Goal: Task Accomplishment & Management: Use online tool/utility

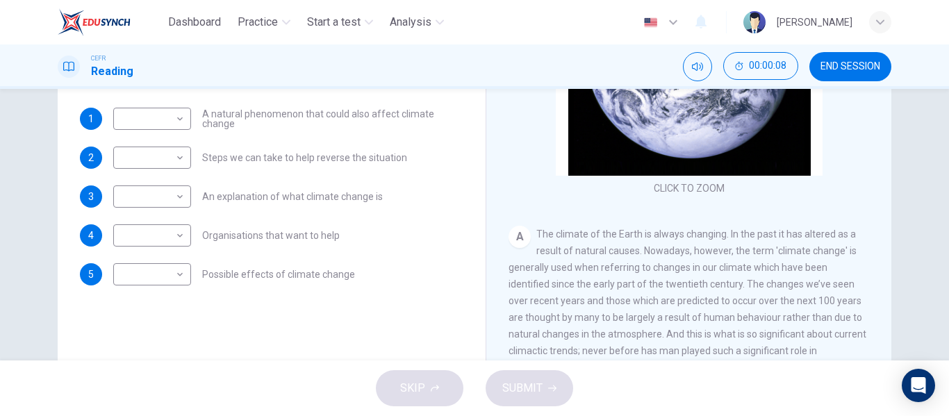
scroll to position [128, 0]
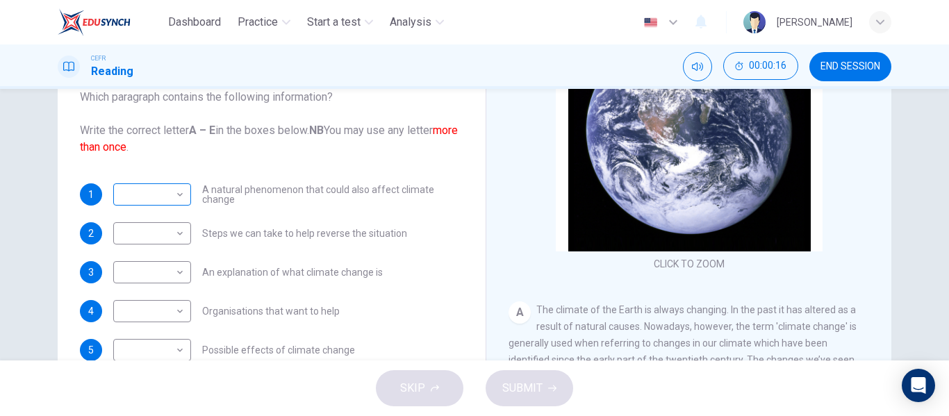
click at [175, 199] on body "Dashboard Practice Start a test Analysis English en ​ [PERSON_NAME] CEFR Readin…" at bounding box center [474, 208] width 949 height 416
click at [173, 192] on div at bounding box center [474, 208] width 949 height 416
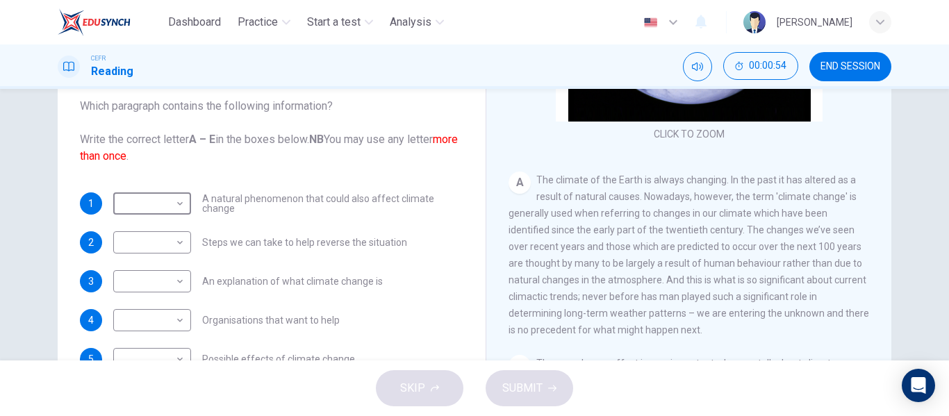
scroll to position [197, 0]
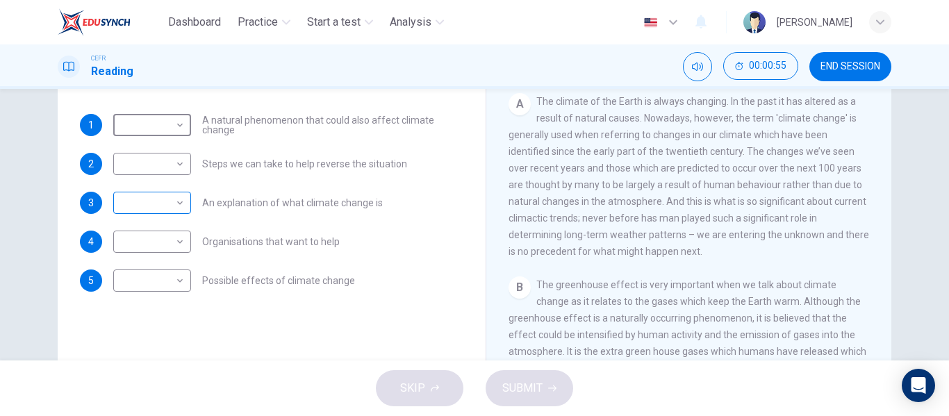
click at [186, 211] on div "​ ​" at bounding box center [152, 203] width 78 height 22
click at [179, 205] on body "Dashboard Practice Start a test Analysis English en ​ [PERSON_NAME] CEFR Readin…" at bounding box center [474, 208] width 949 height 416
click at [173, 219] on li "A" at bounding box center [149, 225] width 78 height 22
type input "A"
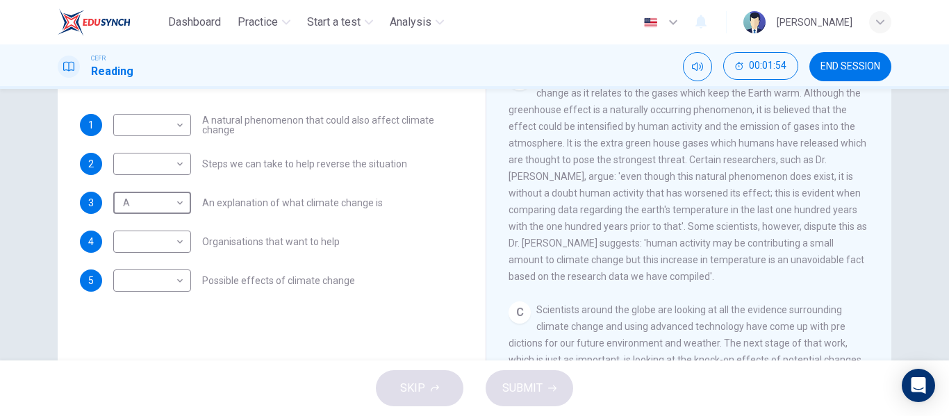
scroll to position [319, 0]
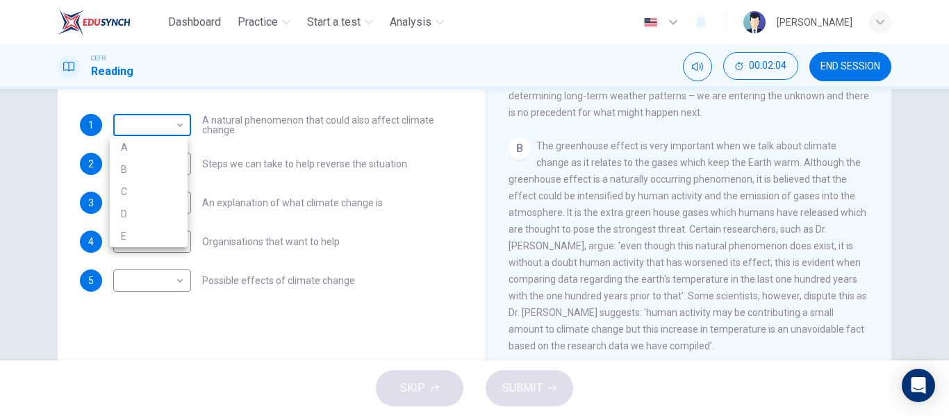
click at [150, 120] on body "Dashboard Practice Start a test Analysis English en ​ [PERSON_NAME] CEFR Readin…" at bounding box center [474, 208] width 949 height 416
click at [148, 167] on li "B" at bounding box center [149, 169] width 78 height 22
type input "B"
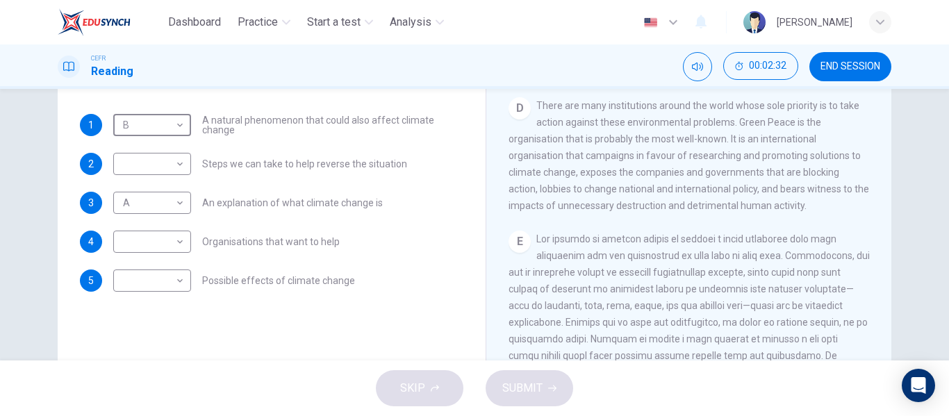
scroll to position [805, 0]
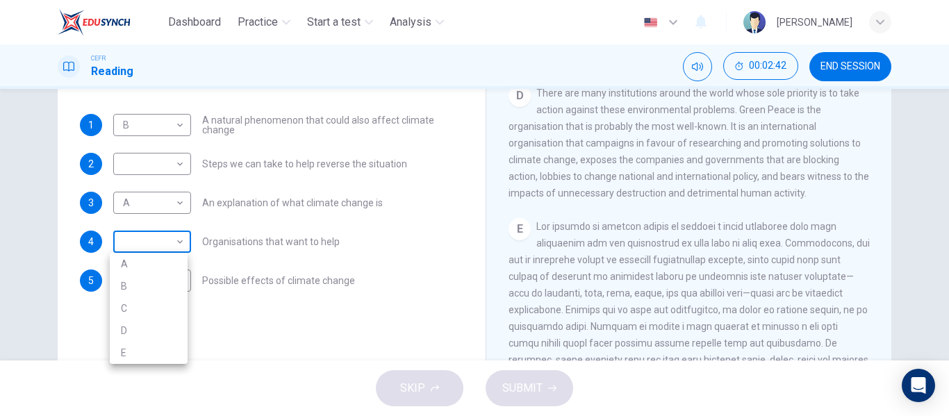
click at [170, 240] on body "Dashboard Practice Start a test Analysis English en ​ [PERSON_NAME] CEFR Readin…" at bounding box center [474, 208] width 949 height 416
click at [168, 327] on li "D" at bounding box center [149, 331] width 78 height 22
type input "D"
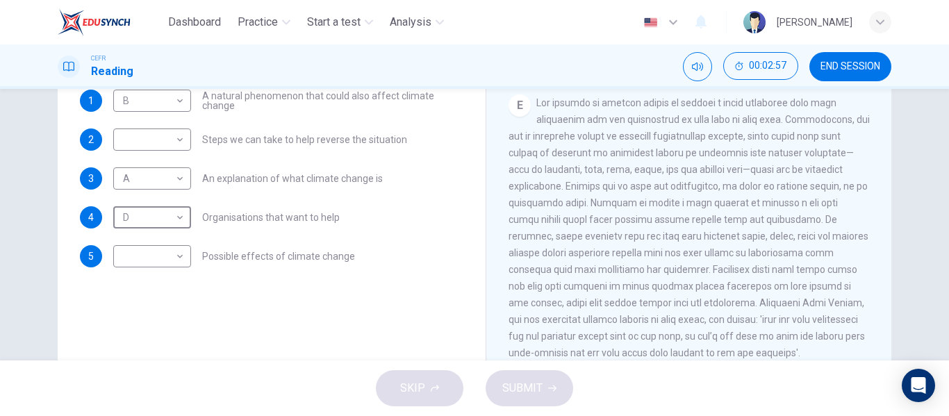
scroll to position [197, 0]
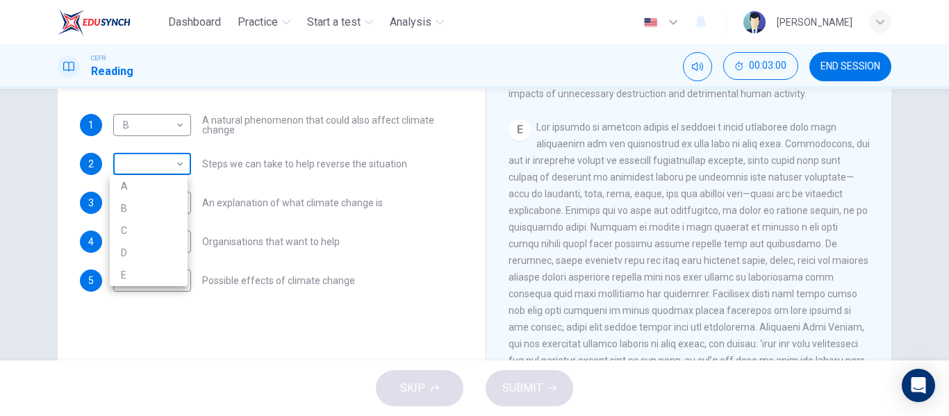
click at [131, 165] on body "Dashboard Practice Start a test Analysis English en ​ [PERSON_NAME] CEFR Readin…" at bounding box center [474, 208] width 949 height 416
click at [160, 270] on li "E" at bounding box center [149, 275] width 78 height 22
type input "E"
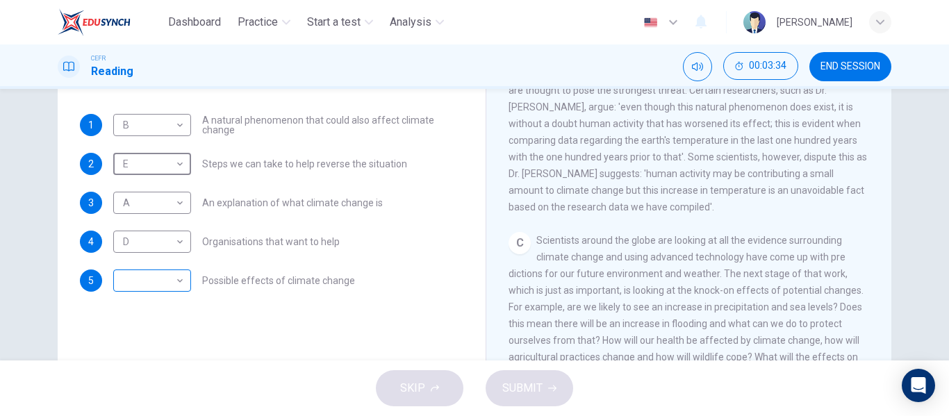
click at [176, 276] on body "Dashboard Practice Start a test Analysis English en ​ [PERSON_NAME] CEFR Readin…" at bounding box center [474, 208] width 949 height 416
click at [177, 344] on li "C" at bounding box center [149, 347] width 78 height 22
type input "C"
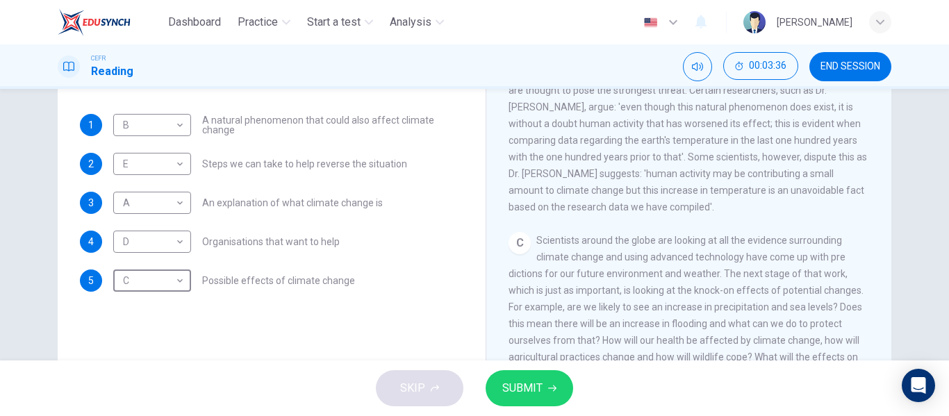
click at [509, 384] on span "SUBMIT" at bounding box center [522, 388] width 40 height 19
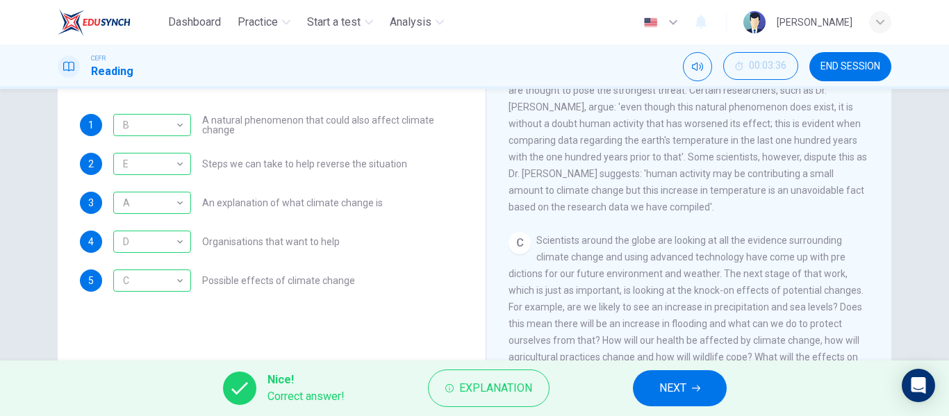
click at [674, 389] on span "NEXT" at bounding box center [672, 388] width 27 height 19
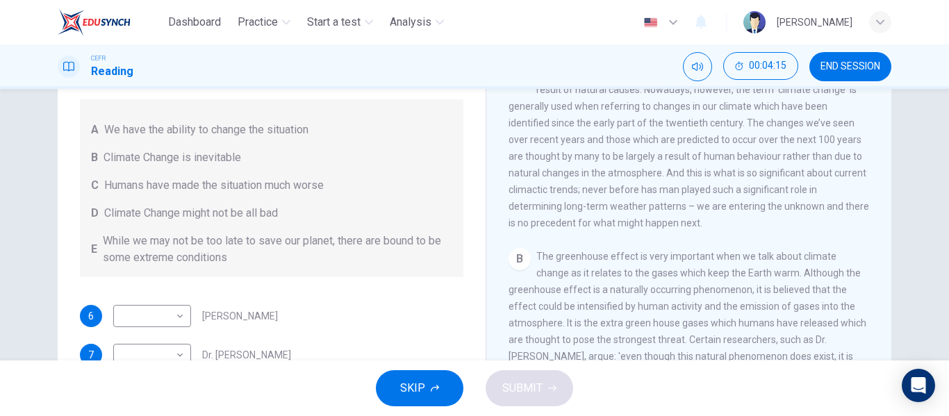
scroll to position [267, 0]
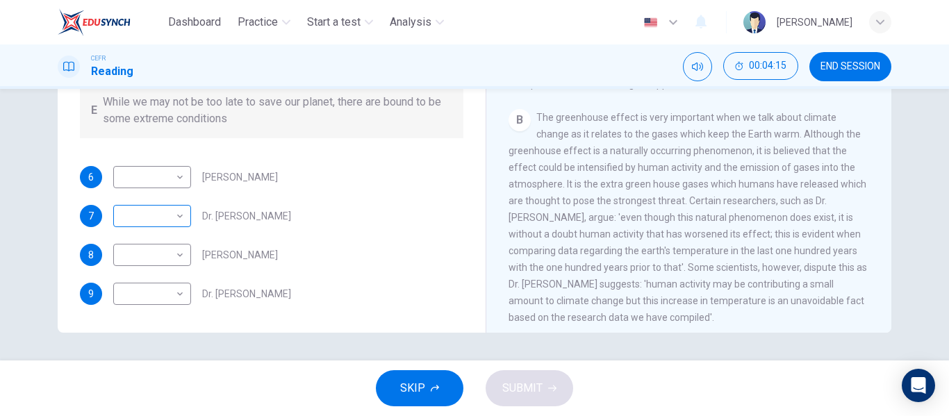
click at [161, 217] on body "Dashboard Practice Start a test Analysis English en ​ [PERSON_NAME] CEFR Readin…" at bounding box center [474, 208] width 949 height 416
click at [172, 283] on li "C" at bounding box center [149, 283] width 78 height 22
type input "C"
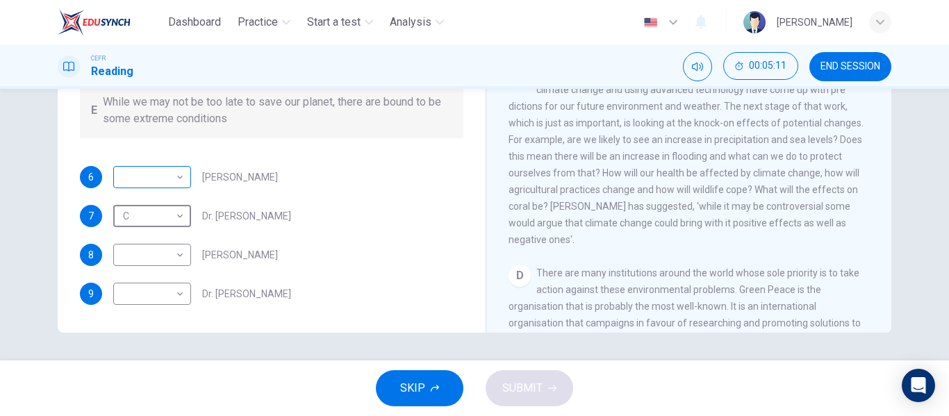
click at [166, 179] on body "Dashboard Practice Start a test Analysis English en ​ [PERSON_NAME] CEFR Readin…" at bounding box center [474, 208] width 949 height 416
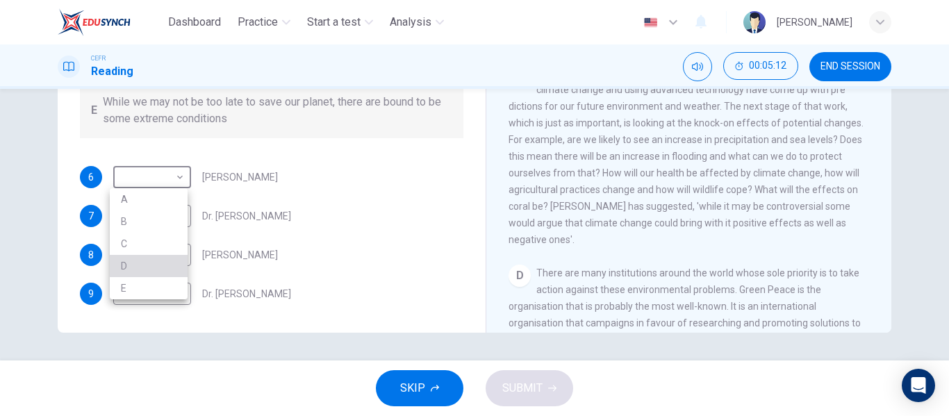
click at [163, 263] on li "D" at bounding box center [149, 266] width 78 height 22
type input "D"
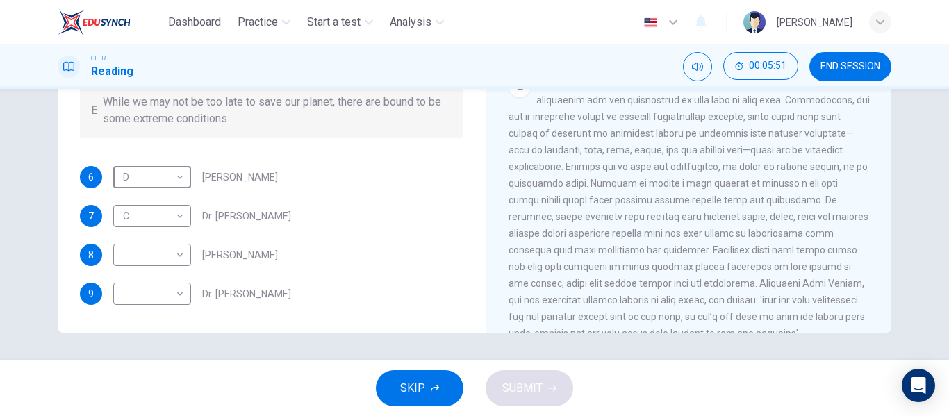
scroll to position [944, 0]
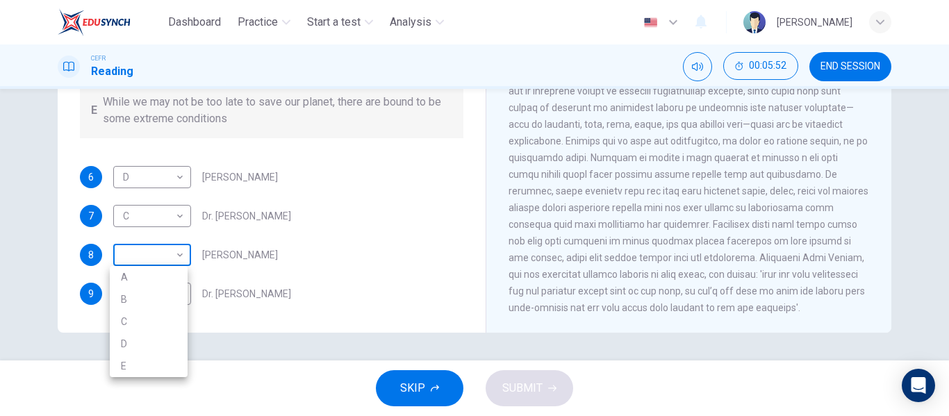
click at [181, 256] on body "Dashboard Practice Start a test Analysis English en ​ [PERSON_NAME] CEFR Readin…" at bounding box center [474, 208] width 949 height 416
click at [178, 270] on li "A" at bounding box center [149, 277] width 78 height 22
type input "A"
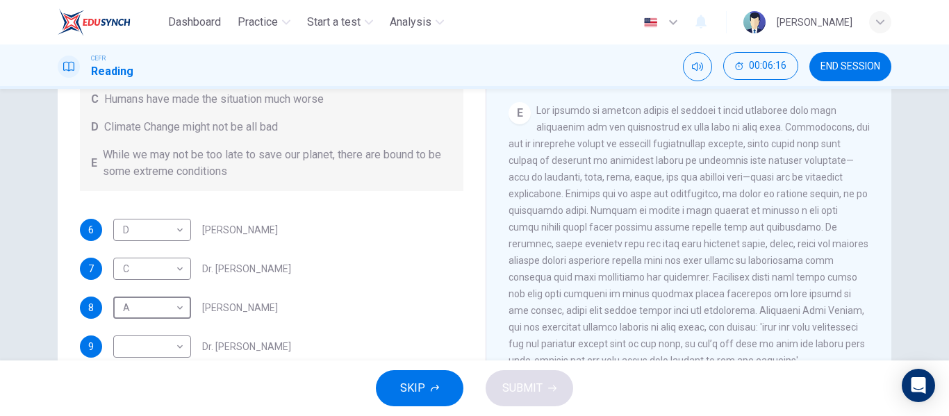
scroll to position [267, 0]
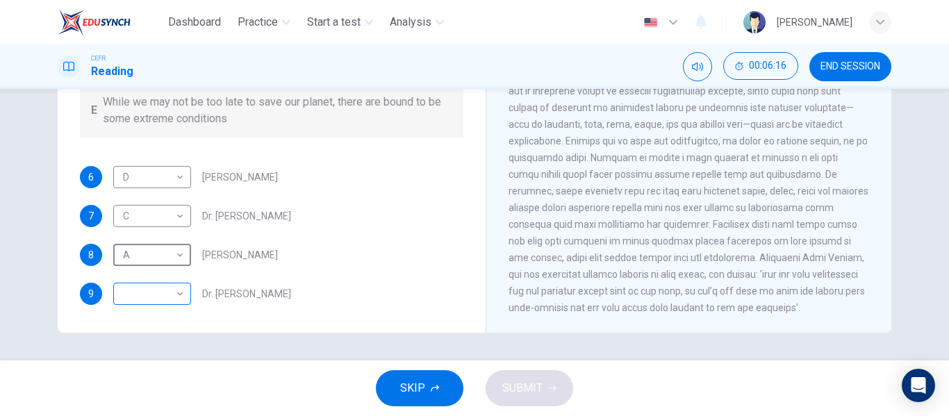
click at [186, 288] on div "​ ​" at bounding box center [152, 294] width 78 height 22
click at [170, 295] on body "Dashboard Practice Start a test Analysis English en ​ [PERSON_NAME] CEFR Readin…" at bounding box center [474, 208] width 949 height 416
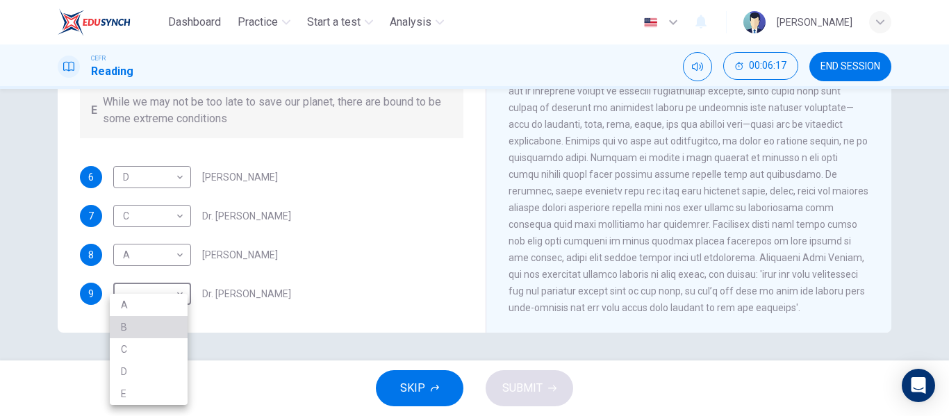
click at [158, 328] on li "B" at bounding box center [149, 327] width 78 height 22
type input "B"
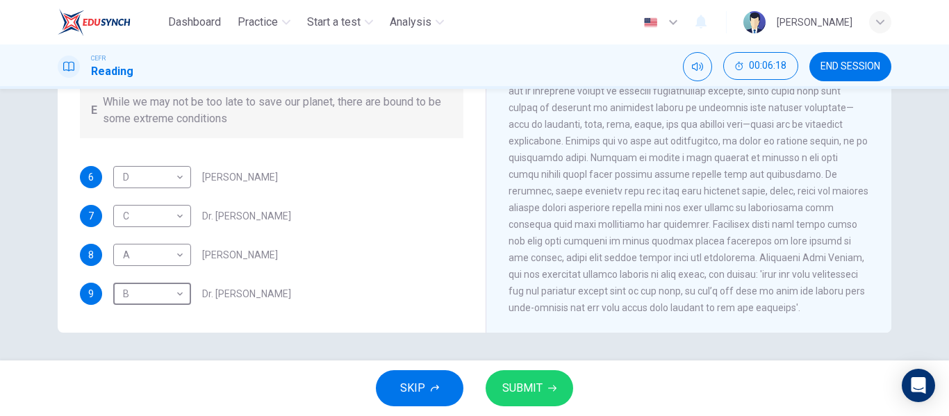
click at [510, 386] on span "SUBMIT" at bounding box center [522, 388] width 40 height 19
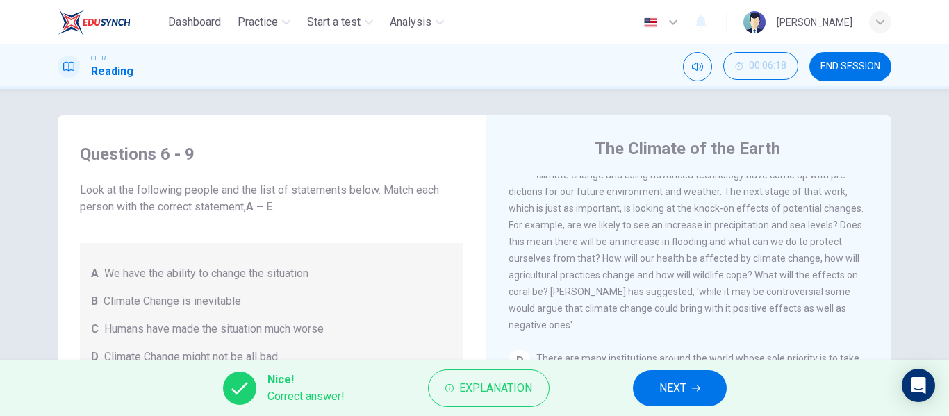
scroll to position [0, 0]
click at [676, 395] on span "NEXT" at bounding box center [672, 388] width 27 height 19
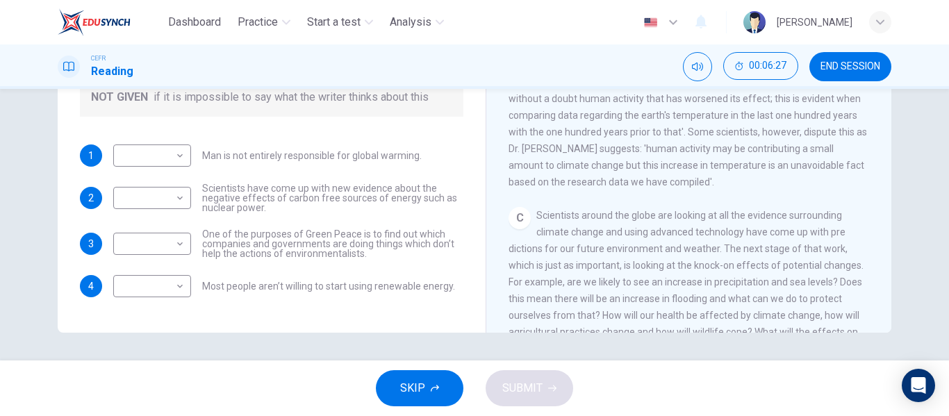
scroll to position [180, 0]
click at [170, 151] on body "Dashboard Practice Start a test Analysis English en ​ [PERSON_NAME] CEFR Readin…" at bounding box center [474, 208] width 949 height 416
click at [180, 195] on li "NO" at bounding box center [149, 200] width 78 height 22
type input "NO"
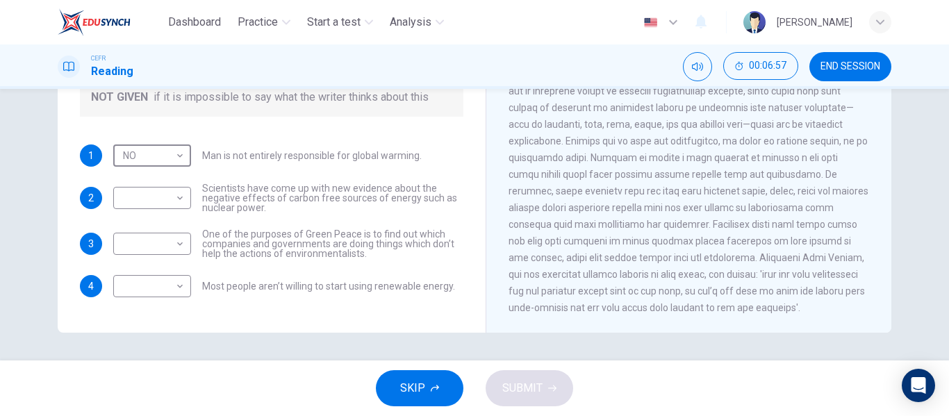
scroll to position [944, 0]
click at [185, 202] on div "​ ​" at bounding box center [152, 198] width 78 height 22
click at [166, 193] on body "Dashboard Practice Start a test Analysis English en ​ [PERSON_NAME] CEFR Readin…" at bounding box center [474, 208] width 949 height 416
click at [164, 258] on li "NOT GIVEN" at bounding box center [149, 265] width 78 height 22
type input "NOT GIVEN"
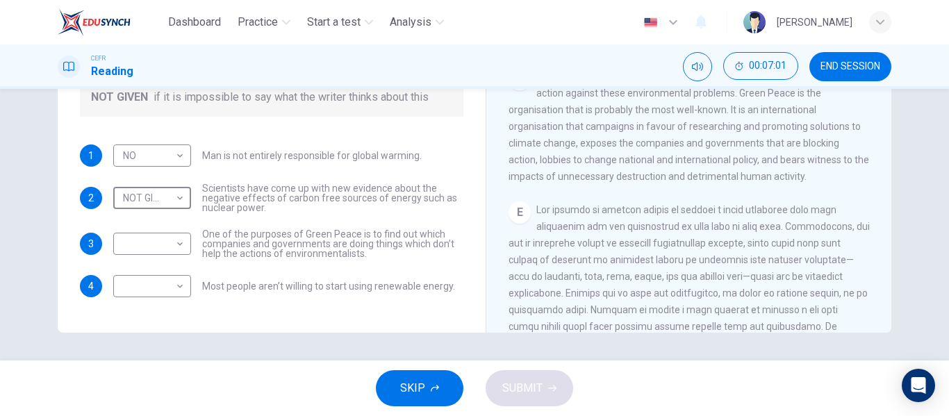
scroll to position [736, 0]
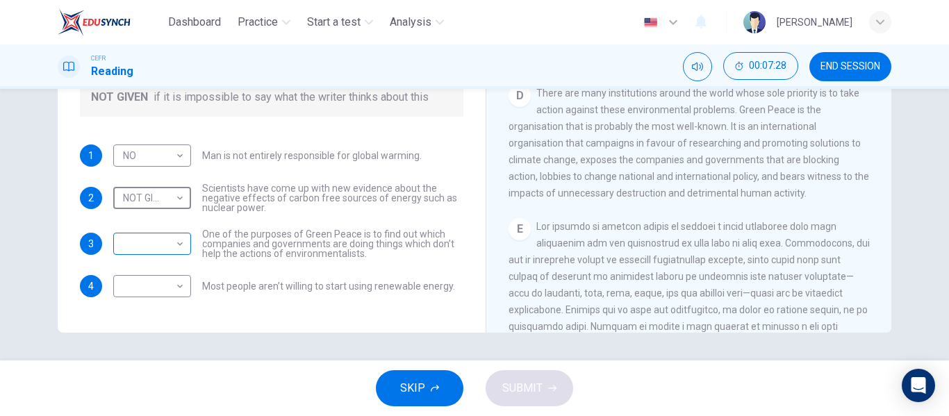
click at [165, 246] on body "Dashboard Practice Start a test Analysis English en ​ [PERSON_NAME] CEFR Readin…" at bounding box center [474, 208] width 949 height 416
click at [161, 267] on li "YES" at bounding box center [149, 266] width 78 height 22
type input "YES"
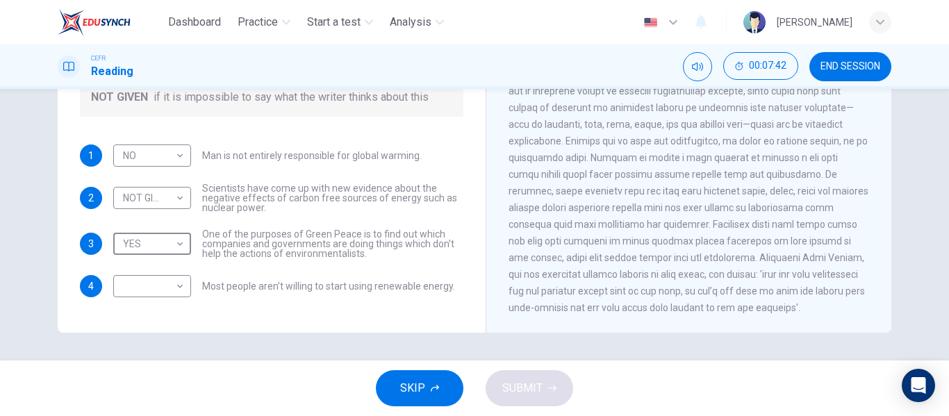
scroll to position [944, 0]
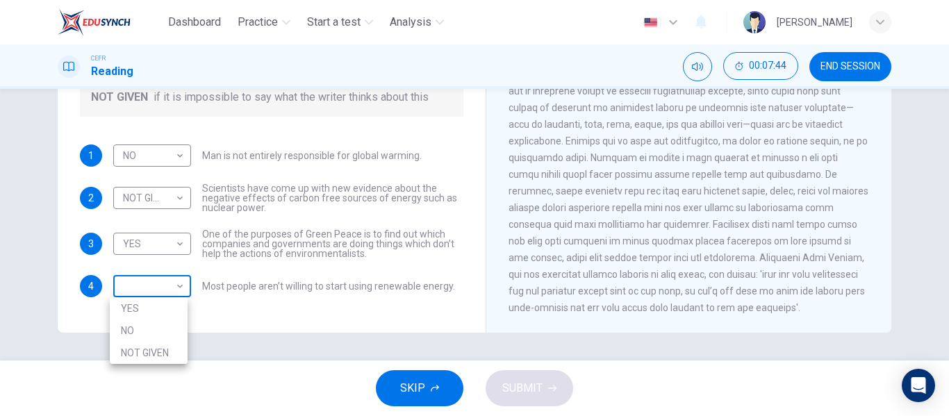
click at [172, 294] on body "Dashboard Practice Start a test Analysis English en ​ [PERSON_NAME] CEFR Readin…" at bounding box center [474, 208] width 949 height 416
click at [178, 347] on li "NOT GIVEN" at bounding box center [149, 353] width 78 height 22
type input "NOT GIVEN"
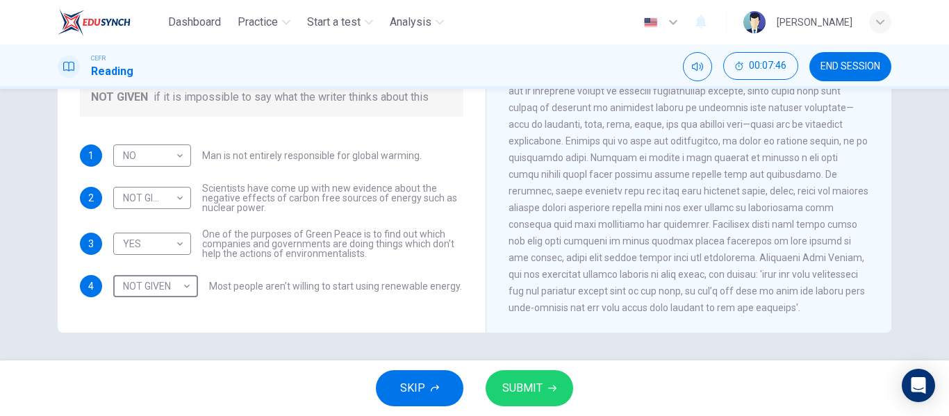
click at [531, 386] on span "SUBMIT" at bounding box center [522, 388] width 40 height 19
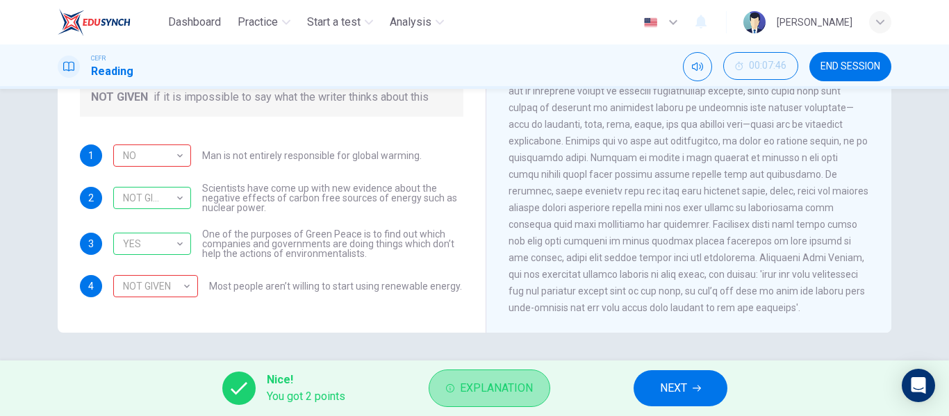
click at [470, 378] on button "Explanation" at bounding box center [490, 389] width 122 height 38
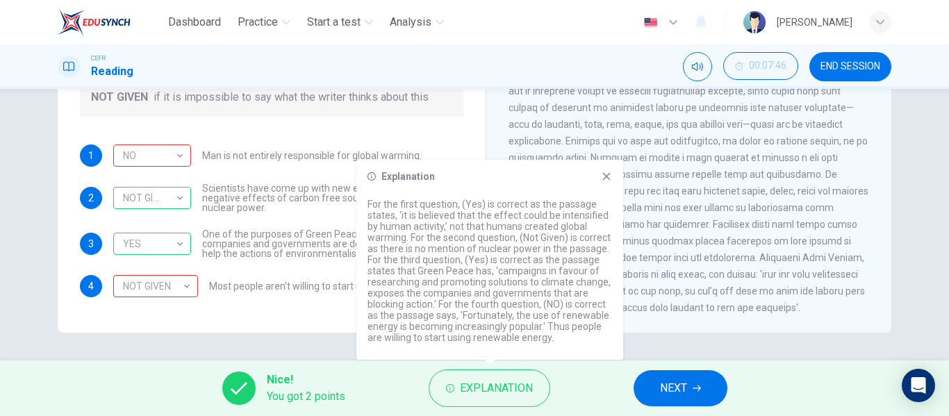
click at [599, 178] on div "Explanation" at bounding box center [490, 176] width 245 height 11
click at [170, 281] on div "NOT GIVEN" at bounding box center [153, 287] width 80 height 40
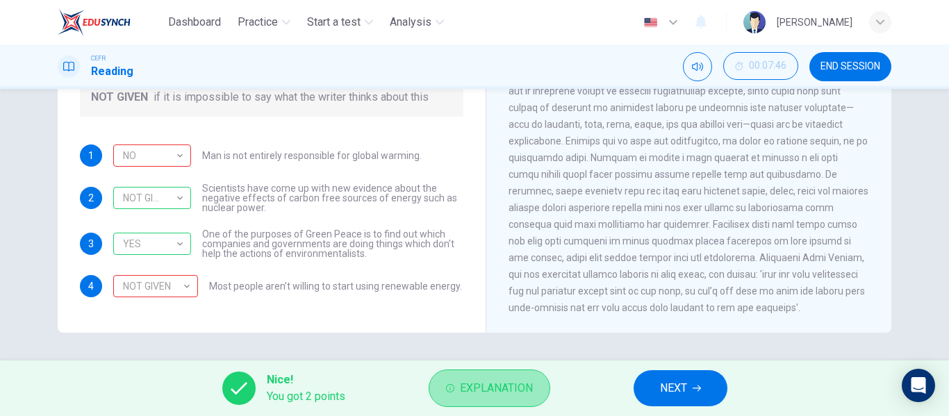
click at [475, 380] on span "Explanation" at bounding box center [496, 388] width 73 height 19
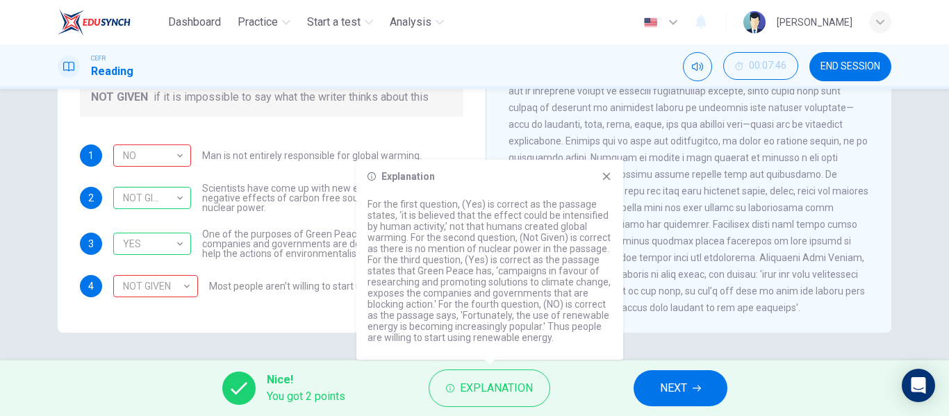
click at [611, 185] on div "Explanation For the first question, (Yes) is correct as the passage states, ‘it…" at bounding box center [489, 260] width 267 height 200
click at [615, 176] on div "Explanation For the first question, (Yes) is correct as the passage states, ‘it…" at bounding box center [489, 260] width 267 height 200
click at [614, 174] on div "Explanation For the first question, (Yes) is correct as the passage states, ‘it…" at bounding box center [489, 260] width 267 height 200
click at [606, 174] on icon at bounding box center [606, 176] width 11 height 11
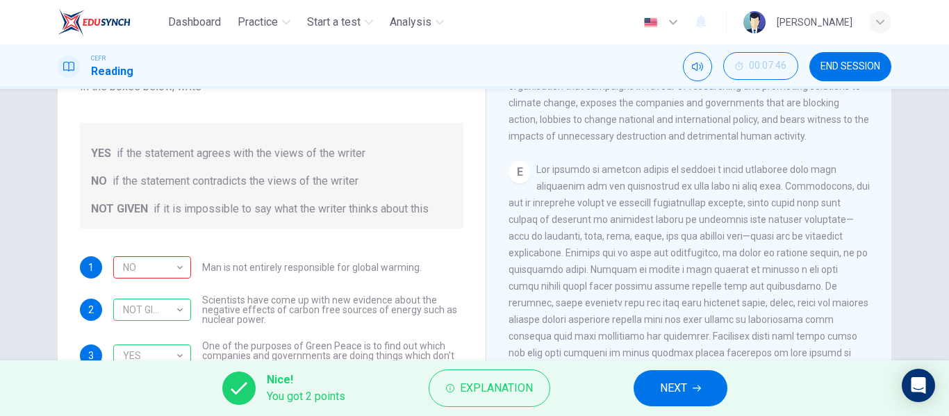
scroll to position [0, 0]
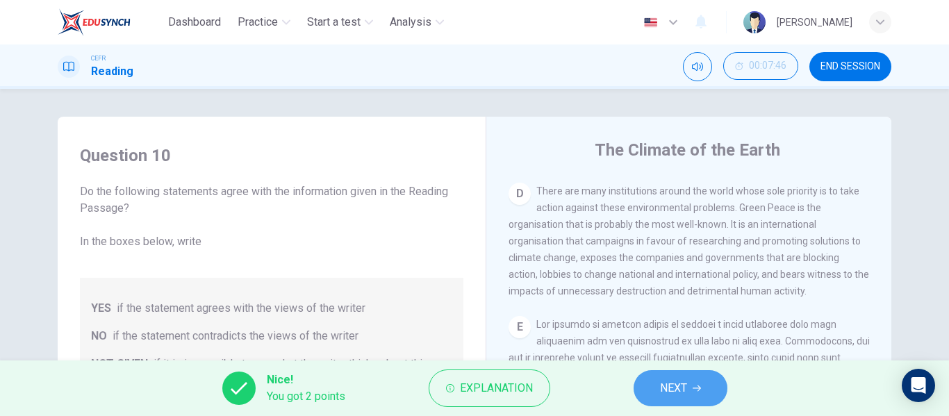
click at [692, 381] on button "NEXT" at bounding box center [681, 388] width 94 height 36
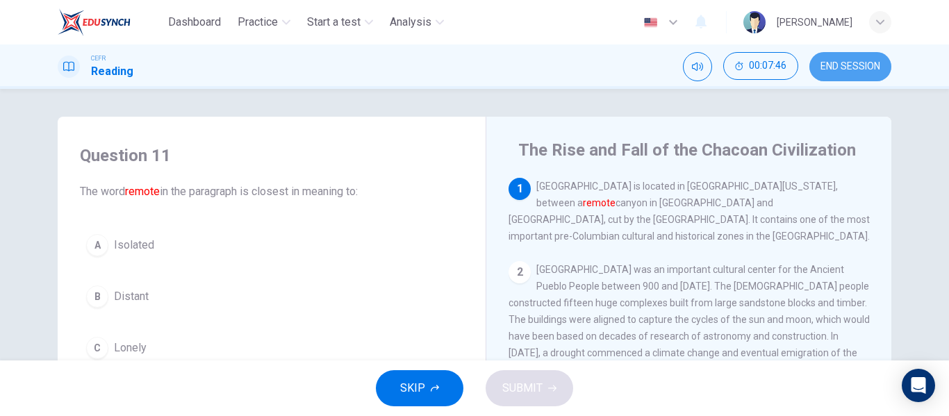
click at [843, 63] on span "END SESSION" at bounding box center [851, 66] width 60 height 11
